Goal: Information Seeking & Learning: Learn about a topic

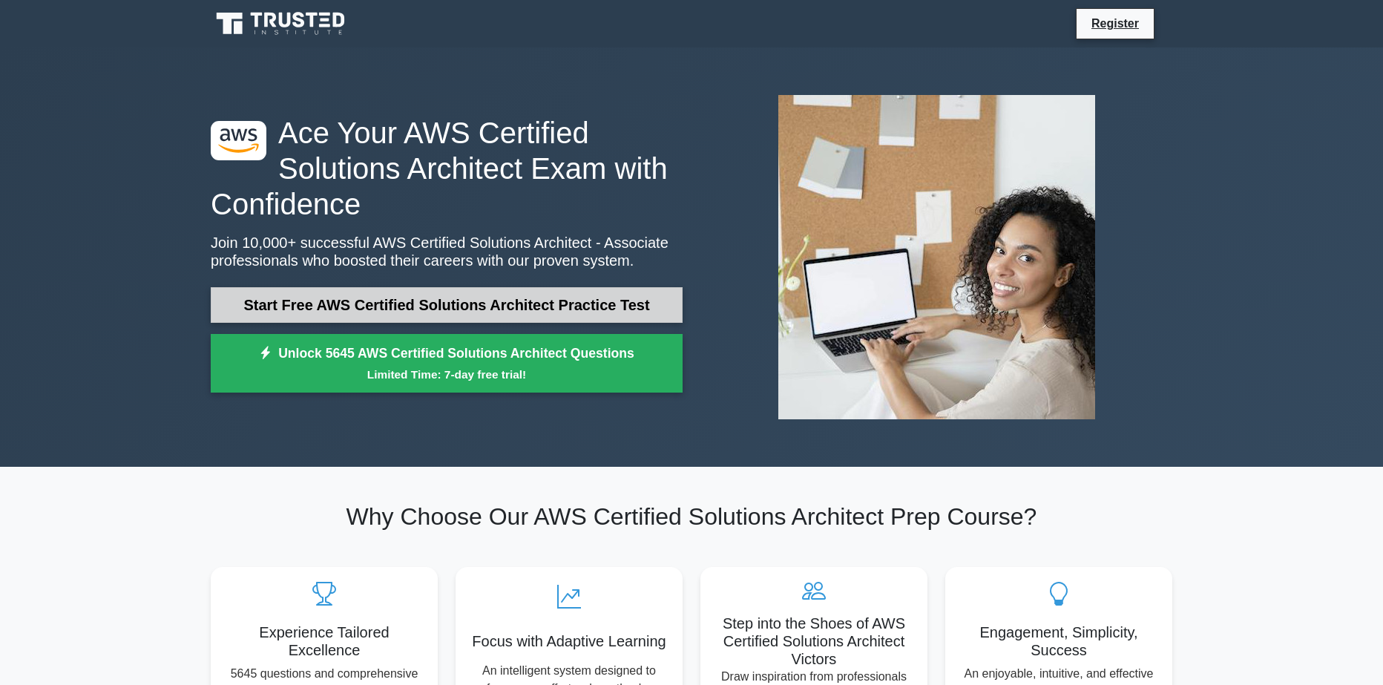
click at [376, 309] on link "Start Free AWS Certified Solutions Architect Practice Test" at bounding box center [447, 305] width 472 height 36
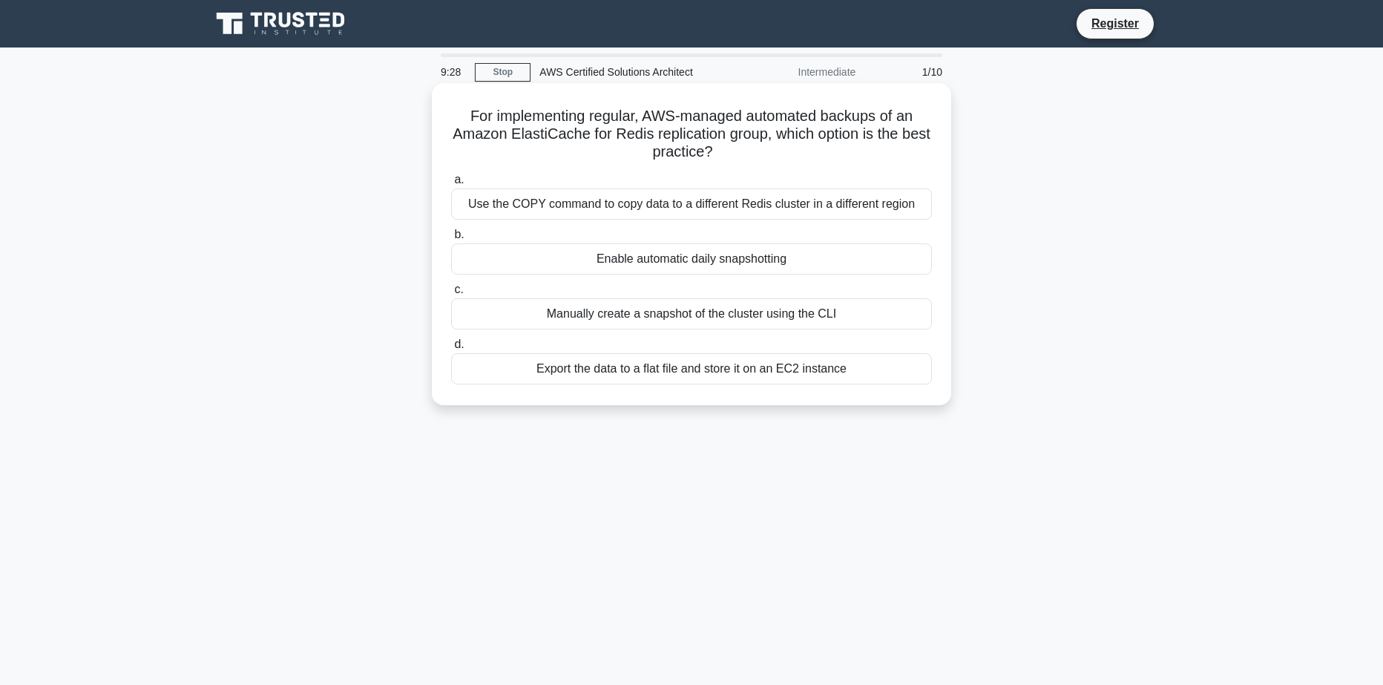
click at [735, 259] on div "Enable automatic daily snapshotting" at bounding box center [691, 258] width 481 height 31
click at [451, 240] on input "b. Enable automatic daily snapshotting" at bounding box center [451, 235] width 0 height 10
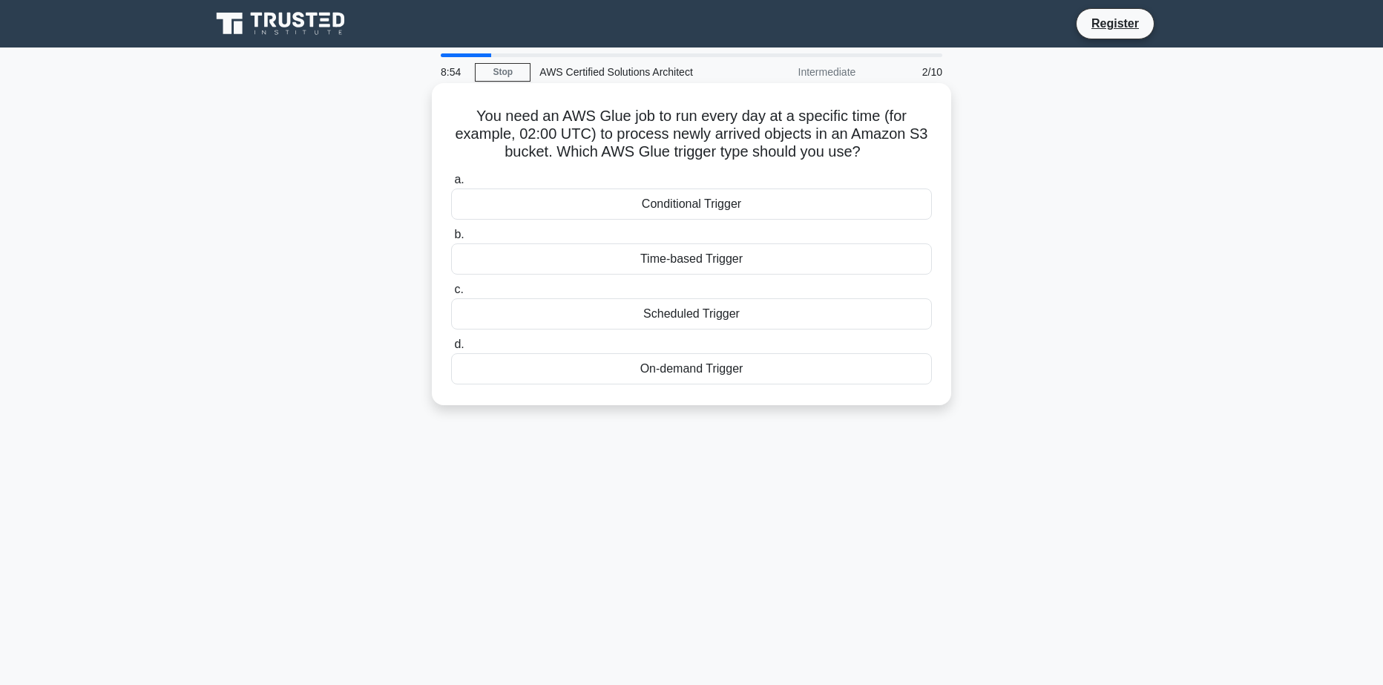
click at [703, 312] on div "Scheduled Trigger" at bounding box center [691, 313] width 481 height 31
click at [451, 295] on input "c. Scheduled Trigger" at bounding box center [451, 290] width 0 height 10
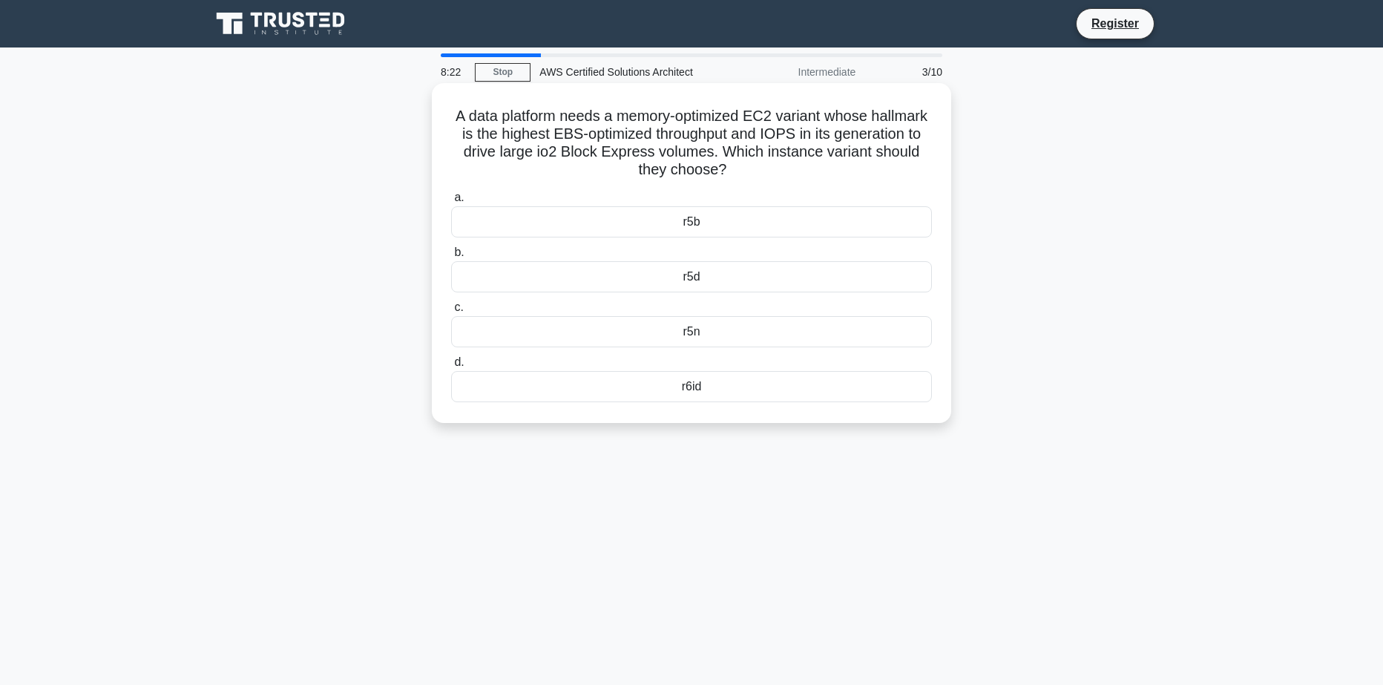
click at [711, 217] on div "r5b" at bounding box center [691, 221] width 481 height 31
click at [451, 203] on input "a. r5b" at bounding box center [451, 198] width 0 height 10
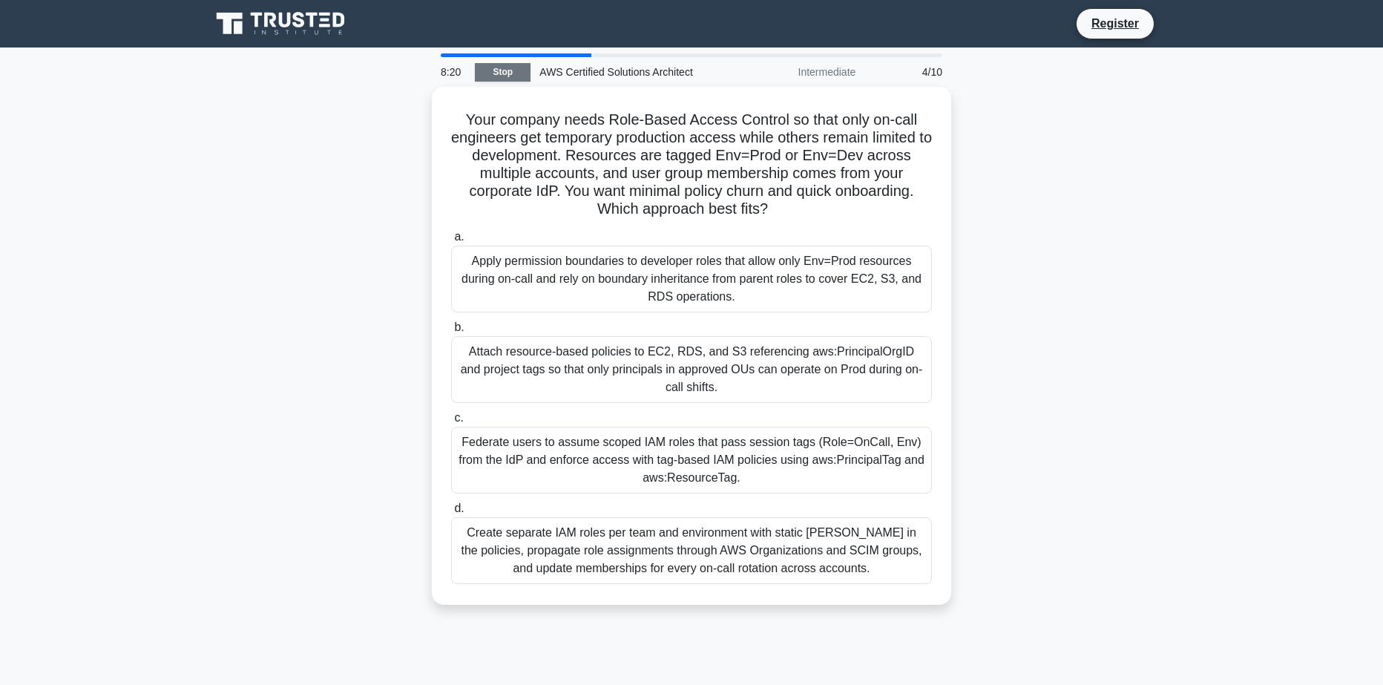
click at [493, 71] on link "Stop" at bounding box center [503, 72] width 56 height 19
